Goal: Find specific page/section: Find specific page/section

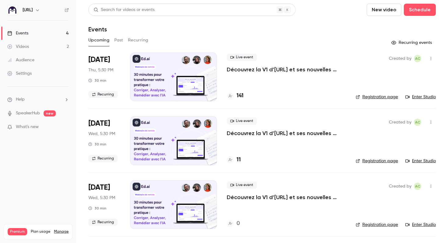
click at [421, 98] on link "Enter Studio" at bounding box center [420, 97] width 30 height 6
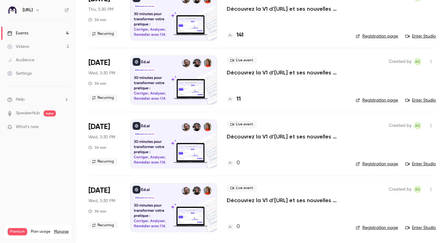
scroll to position [8, 0]
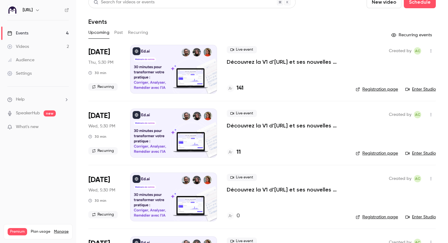
click at [237, 89] on h4 "141" at bounding box center [239, 88] width 7 height 8
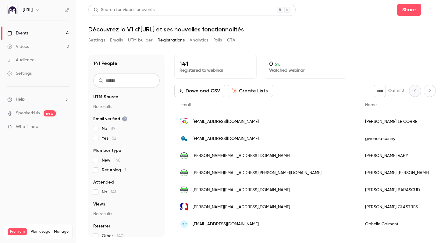
click at [359, 138] on div "gwenola conny" at bounding box center [397, 138] width 76 height 17
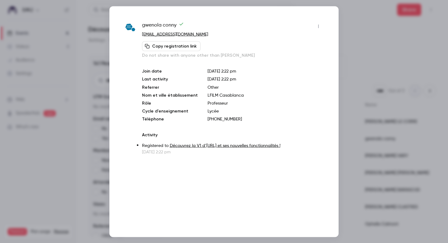
click at [350, 36] on div at bounding box center [224, 121] width 448 height 243
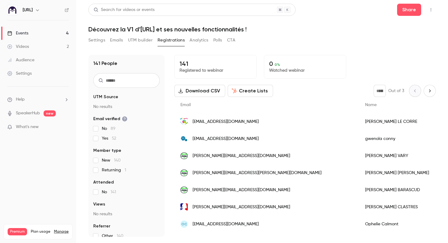
click at [55, 33] on link "Events 4" at bounding box center [38, 32] width 76 height 13
